Goal: Task Accomplishment & Management: Use online tool/utility

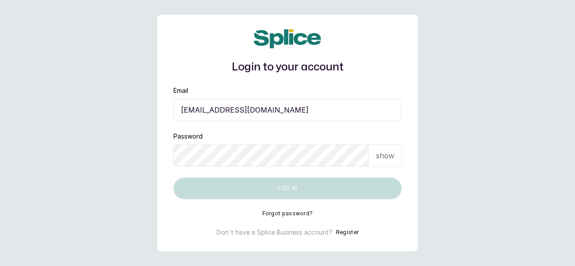
type input "[EMAIL_ADDRESS][DOMAIN_NAME]"
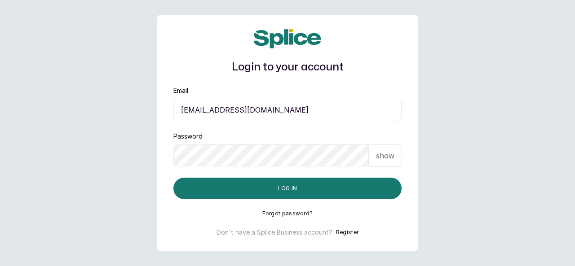
click at [377, 158] on p "show" at bounding box center [385, 155] width 18 height 11
click at [386, 151] on p "hide" at bounding box center [386, 155] width 14 height 11
click at [386, 152] on p "show" at bounding box center [385, 155] width 18 height 11
click at [386, 152] on p "hide" at bounding box center [386, 155] width 14 height 11
click at [376, 160] on p "show" at bounding box center [385, 155] width 18 height 11
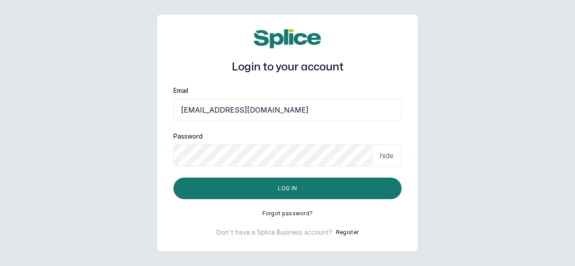
click at [376, 160] on div "hide" at bounding box center [386, 156] width 29 height 22
click at [324, 179] on button "Log in" at bounding box center [287, 189] width 228 height 22
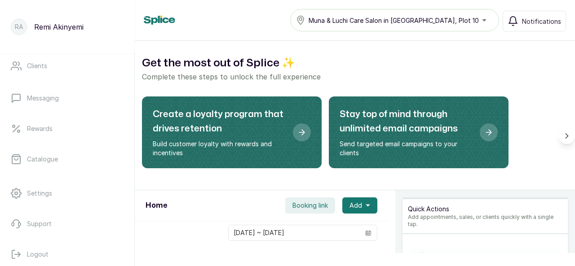
scroll to position [105, 0]
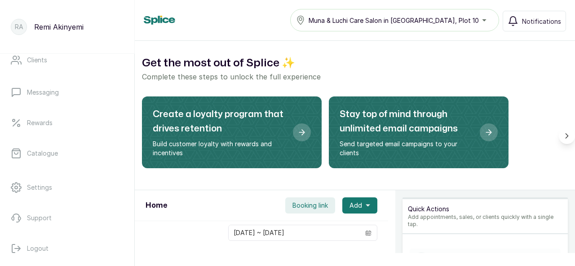
click at [61, 187] on link "Settings" at bounding box center [67, 187] width 120 height 25
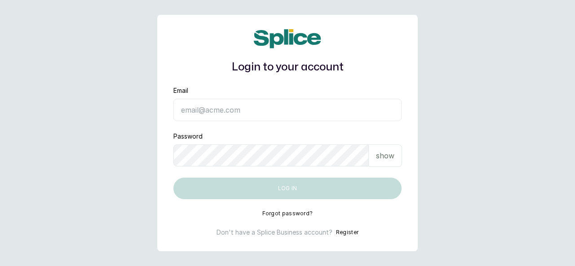
click at [293, 107] on input "Email" at bounding box center [287, 110] width 228 height 22
type input "akinyemiremilekun29@gmail.com"
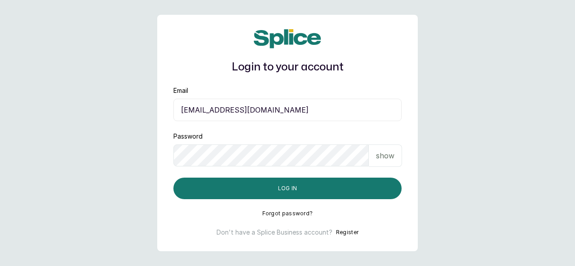
click at [387, 160] on p "show" at bounding box center [385, 155] width 18 height 11
click at [335, 185] on button "Log in" at bounding box center [287, 189] width 228 height 22
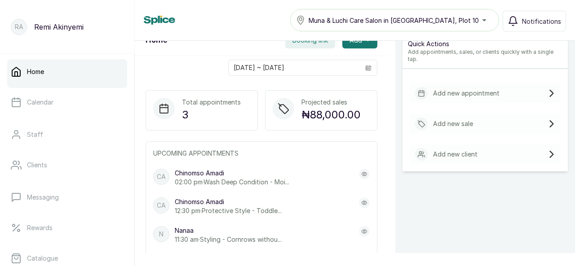
scroll to position [163, 0]
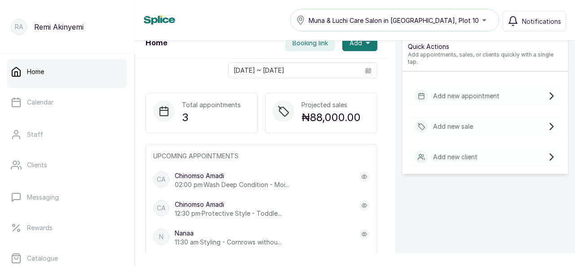
click at [478, 117] on div "Add new sale" at bounding box center [484, 127] width 151 height 20
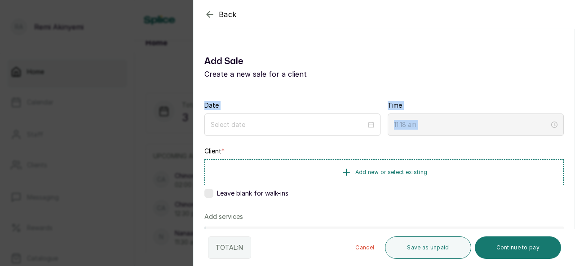
drag, startPoint x: 574, startPoint y: 80, endPoint x: 574, endPoint y: 109, distance: 29.2
click at [574, 109] on section "Back Add Sale Add Sale Create a new sale for a client Date Time 11:18 am Client…" at bounding box center [384, 133] width 382 height 266
click at [519, 70] on p "Create a new sale for a client" at bounding box center [383, 74] width 359 height 11
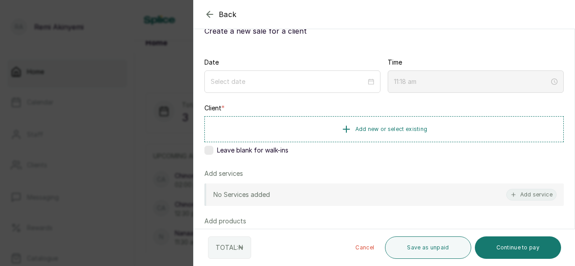
scroll to position [42, 0]
click at [162, 79] on div "Back Add Sale Add Sale Create a new sale for a client Date Time 11:18 am Client…" at bounding box center [287, 133] width 575 height 266
click at [370, 248] on button "Cancel" at bounding box center [364, 248] width 33 height 22
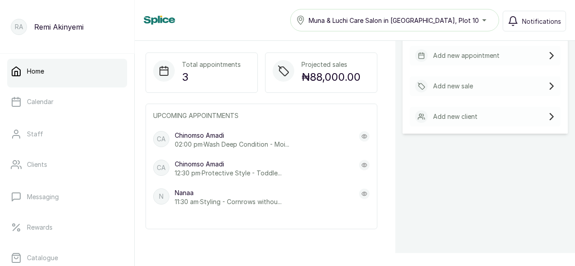
scroll to position [0, 0]
click at [80, 188] on link "Messaging" at bounding box center [67, 197] width 120 height 25
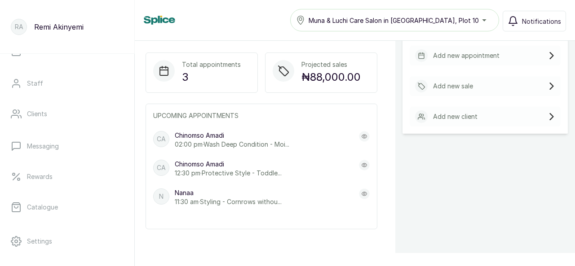
scroll to position [51, 0]
